Goal: Complete application form: Complete application form

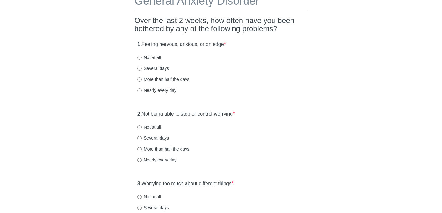
scroll to position [41, 0]
click at [141, 57] on input "Not at all" at bounding box center [139, 57] width 4 height 4
radio input "true"
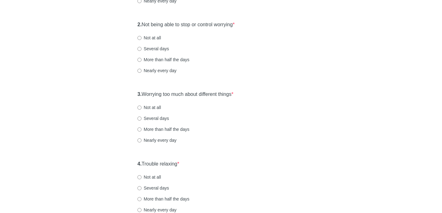
scroll to position [130, 0]
click at [140, 37] on input "Not at all" at bounding box center [139, 37] width 4 height 4
radio input "true"
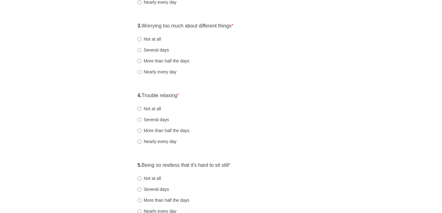
scroll to position [198, 0]
click at [140, 38] on input "Not at all" at bounding box center [139, 39] width 4 height 4
radio input "true"
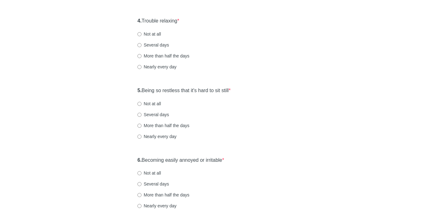
scroll to position [280, 0]
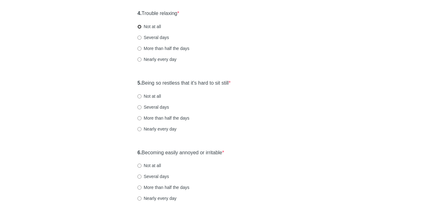
click at [140, 27] on input "Not at all" at bounding box center [139, 27] width 4 height 4
radio input "true"
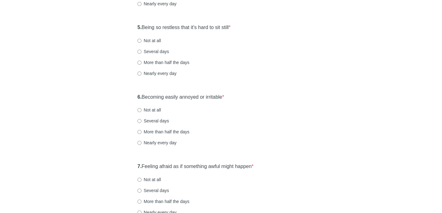
scroll to position [338, 0]
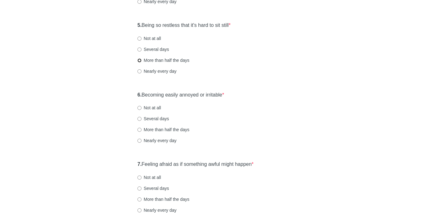
click at [140, 60] on input "More than half the days" at bounding box center [139, 60] width 4 height 4
radio input "true"
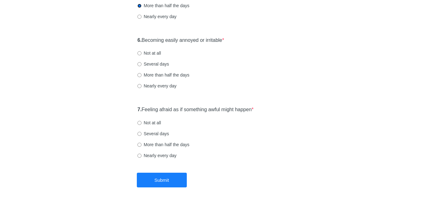
scroll to position [386, 0]
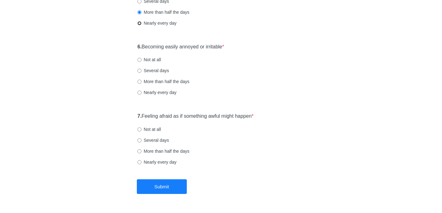
click at [140, 22] on input "Nearly every day" at bounding box center [139, 23] width 4 height 4
radio input "true"
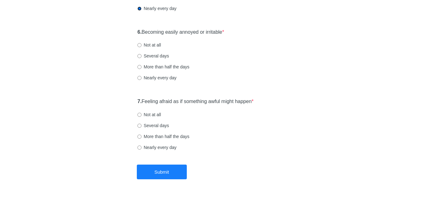
scroll to position [405, 0]
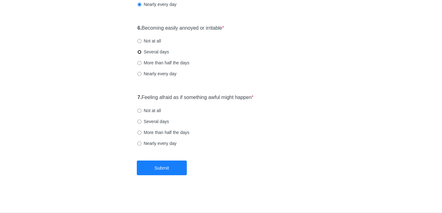
click at [140, 52] on input "Several days" at bounding box center [139, 52] width 4 height 4
radio input "true"
click at [139, 110] on input "Not at all" at bounding box center [139, 111] width 4 height 4
radio input "true"
click at [165, 166] on button "Submit" at bounding box center [162, 168] width 50 height 15
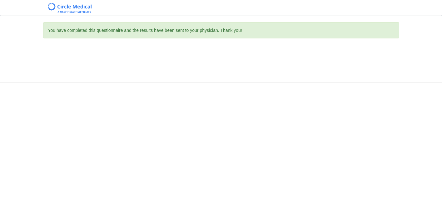
scroll to position [0, 0]
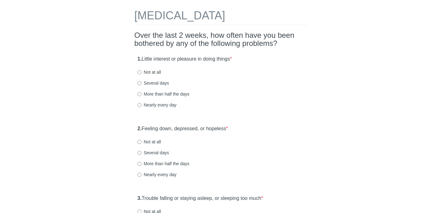
scroll to position [27, 0]
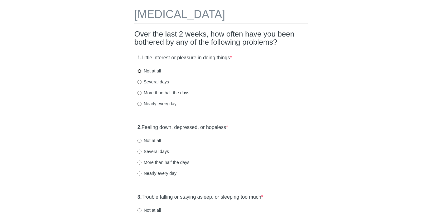
click at [139, 71] on input "Not at all" at bounding box center [139, 71] width 4 height 4
radio input "true"
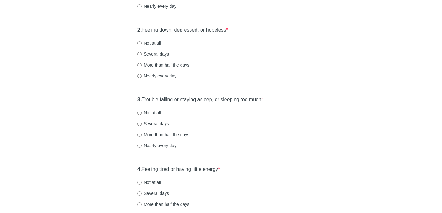
scroll to position [127, 0]
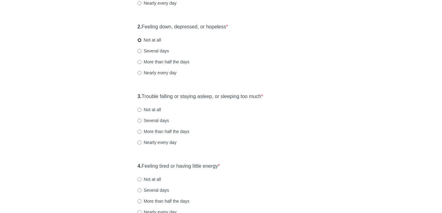
click at [140, 41] on input "Not at all" at bounding box center [139, 40] width 4 height 4
radio input "true"
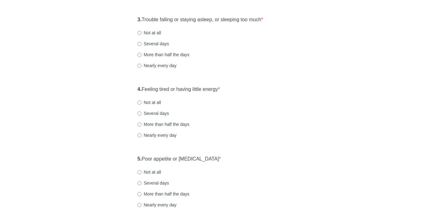
scroll to position [218, 0]
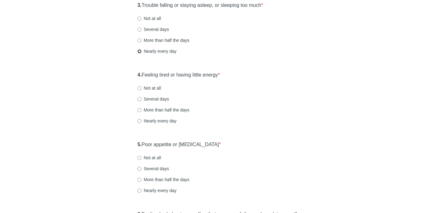
click at [139, 50] on input "Nearly every day" at bounding box center [139, 51] width 4 height 4
radio input "true"
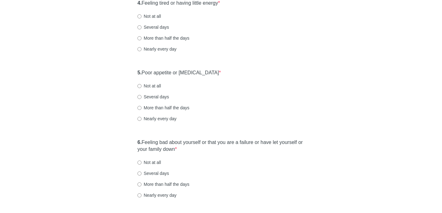
scroll to position [286, 0]
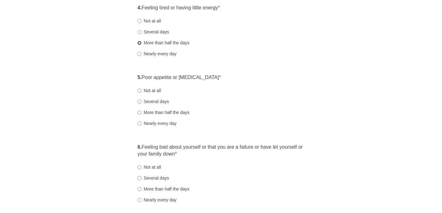
click at [140, 43] on input "More than half the days" at bounding box center [139, 43] width 4 height 4
radio input "true"
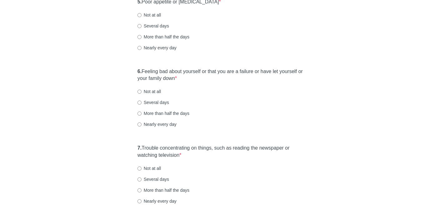
scroll to position [358, 0]
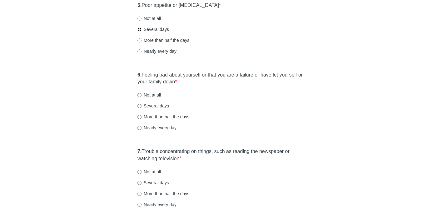
click at [139, 29] on input "Several days" at bounding box center [139, 29] width 4 height 4
radio input "true"
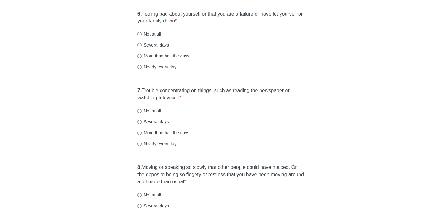
scroll to position [417, 0]
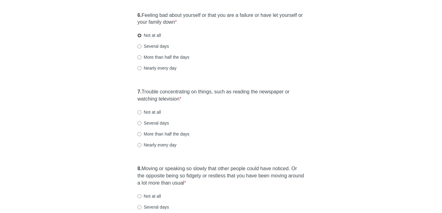
click at [140, 35] on input "Not at all" at bounding box center [139, 35] width 4 height 4
radio input "true"
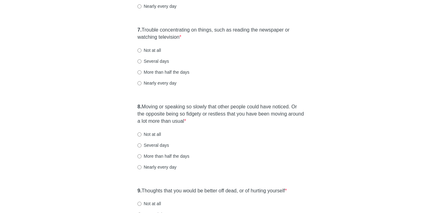
scroll to position [479, 0]
click at [140, 82] on input "Nearly every day" at bounding box center [139, 83] width 4 height 4
radio input "true"
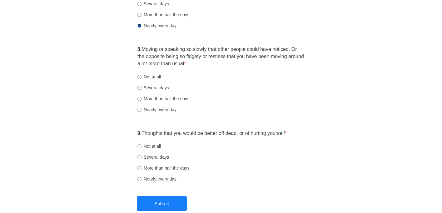
scroll to position [548, 0]
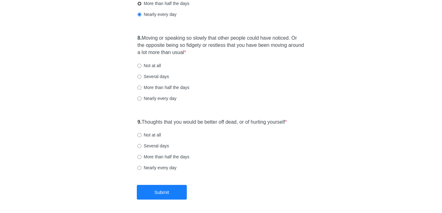
click at [141, 3] on input "More than half the days" at bounding box center [139, 4] width 4 height 4
radio input "true"
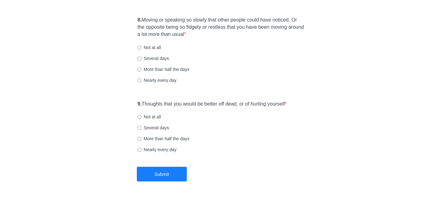
scroll to position [572, 0]
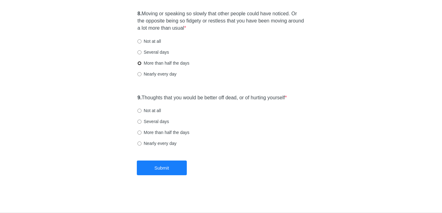
click at [141, 61] on input "More than half the days" at bounding box center [139, 63] width 4 height 4
radio input "true"
click at [139, 111] on input "Not at all" at bounding box center [139, 111] width 4 height 4
radio input "true"
click at [163, 171] on button "Submit" at bounding box center [162, 168] width 50 height 15
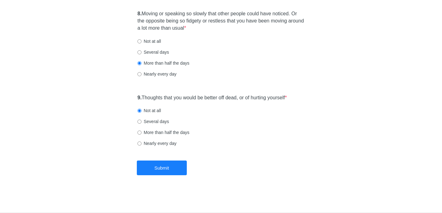
scroll to position [0, 0]
